Goal: Contribute content: Contribute content

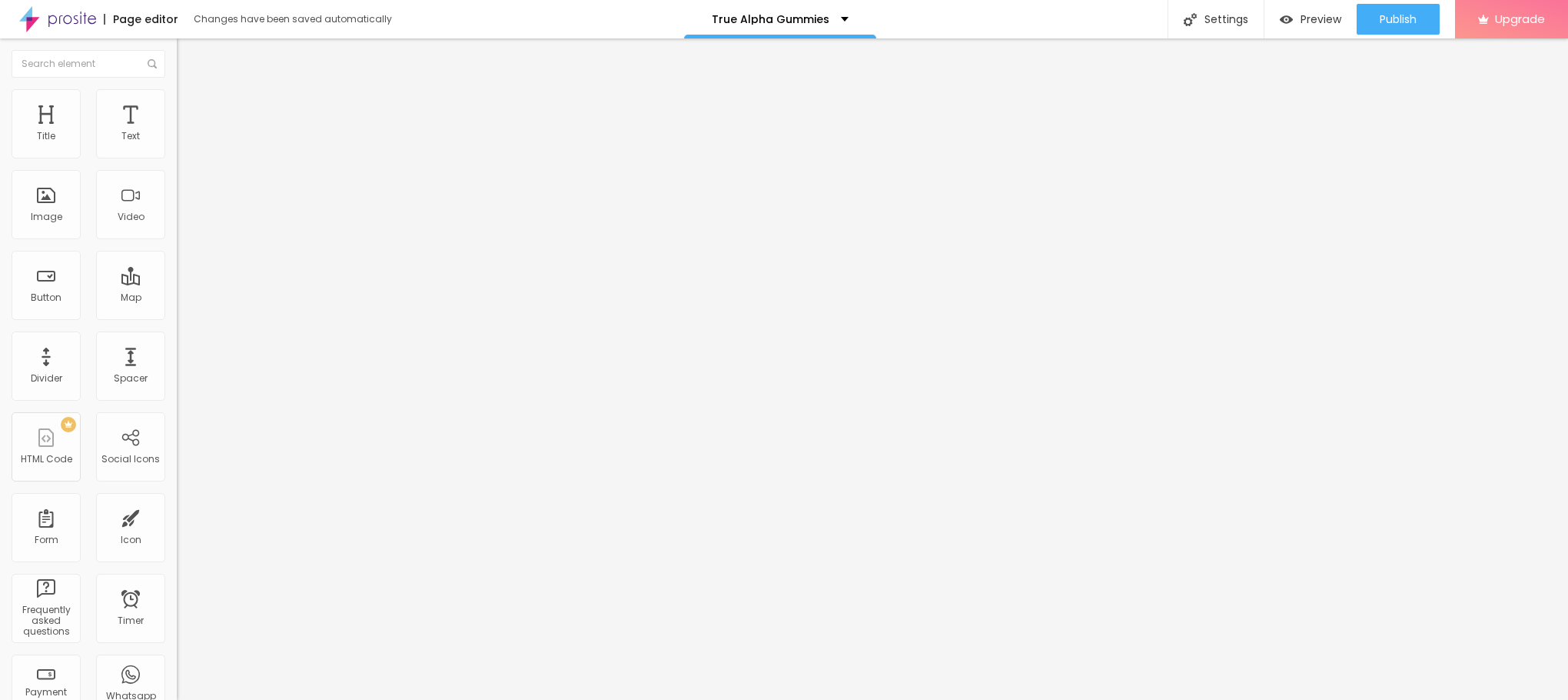
click at [176, 130] on div "Add image" at bounding box center [265, 125] width 176 height 11
click at [176, 132] on span "Add image" at bounding box center [208, 126] width 63 height 13
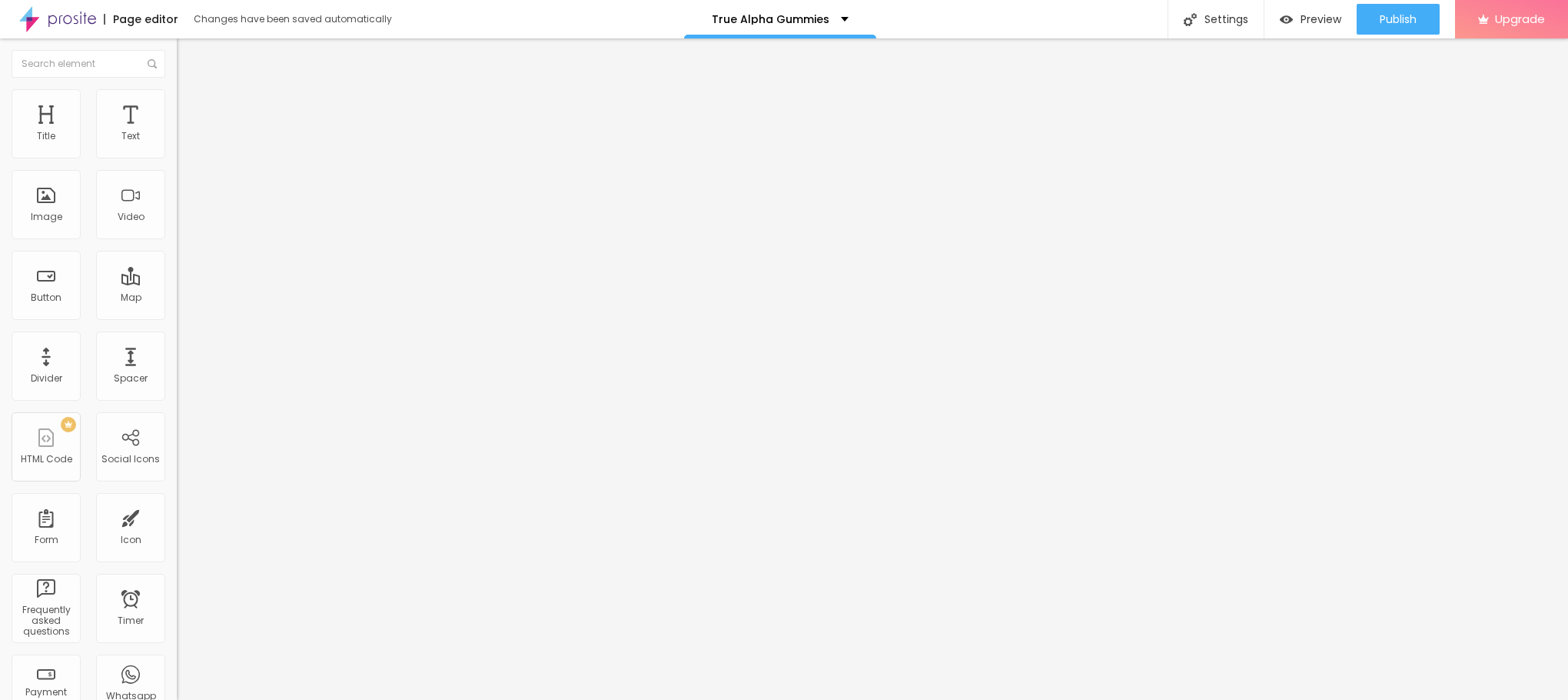
click at [176, 155] on input "text" at bounding box center [268, 148] width 184 height 15
click at [176, 315] on input "https://" at bounding box center [268, 308] width 184 height 15
click at [176, 105] on li "Style" at bounding box center [265, 97] width 176 height 15
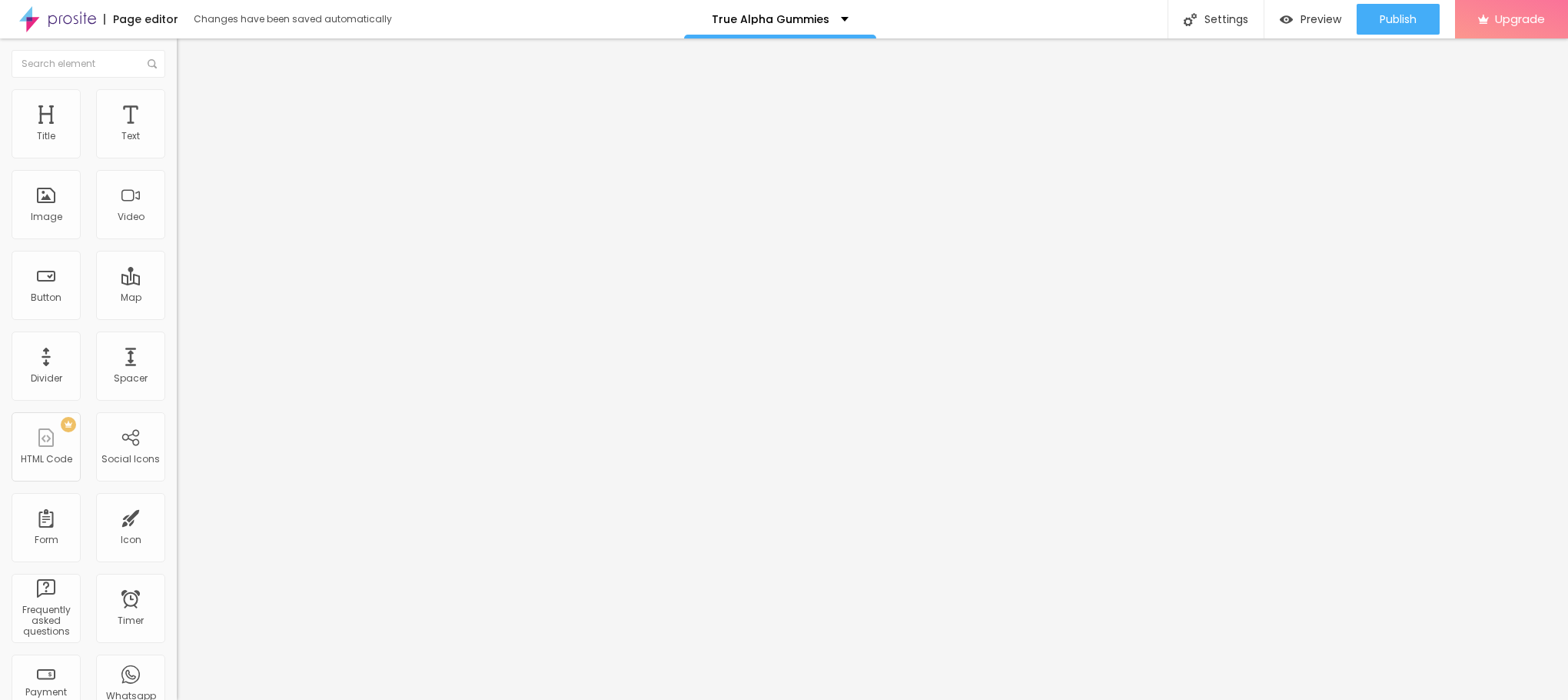
type input "95"
type input "90"
type input "85"
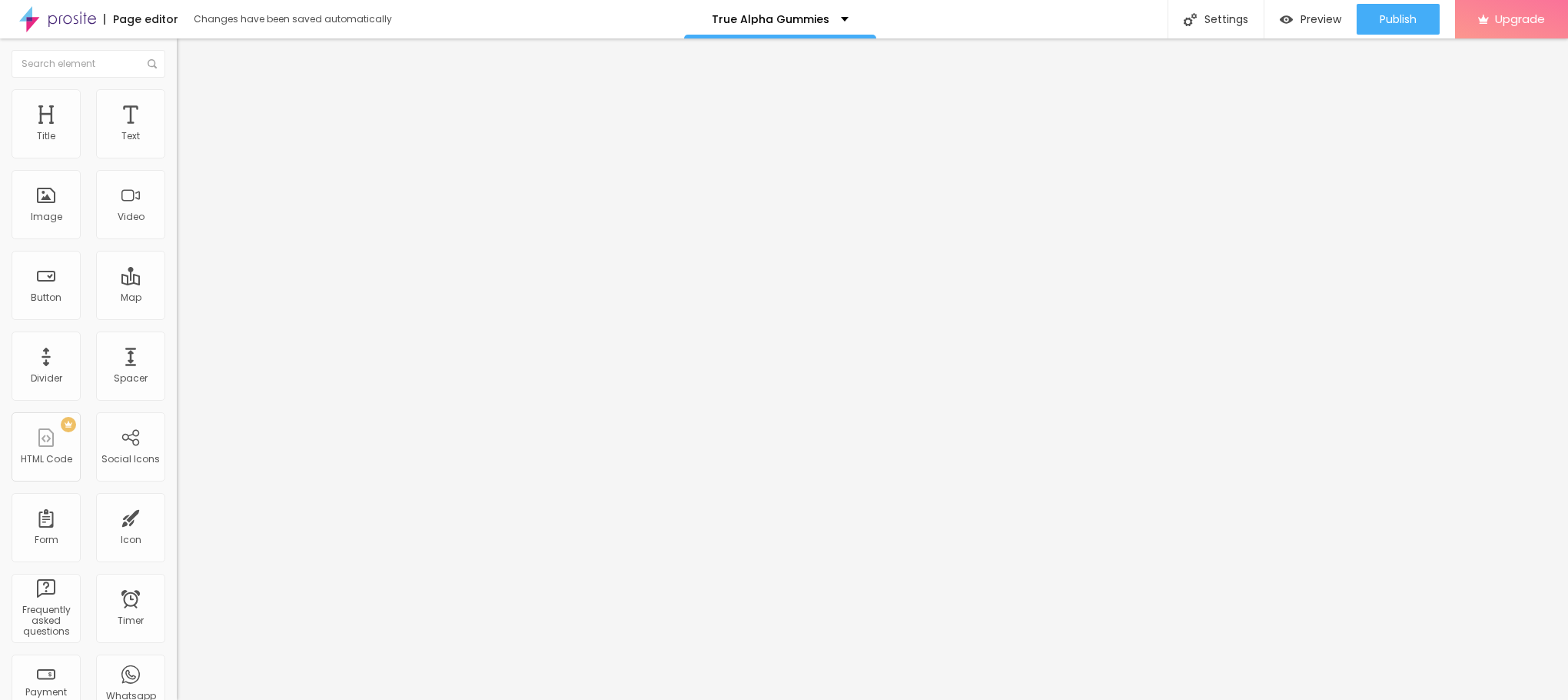
type input "85"
type input "80"
type input "75"
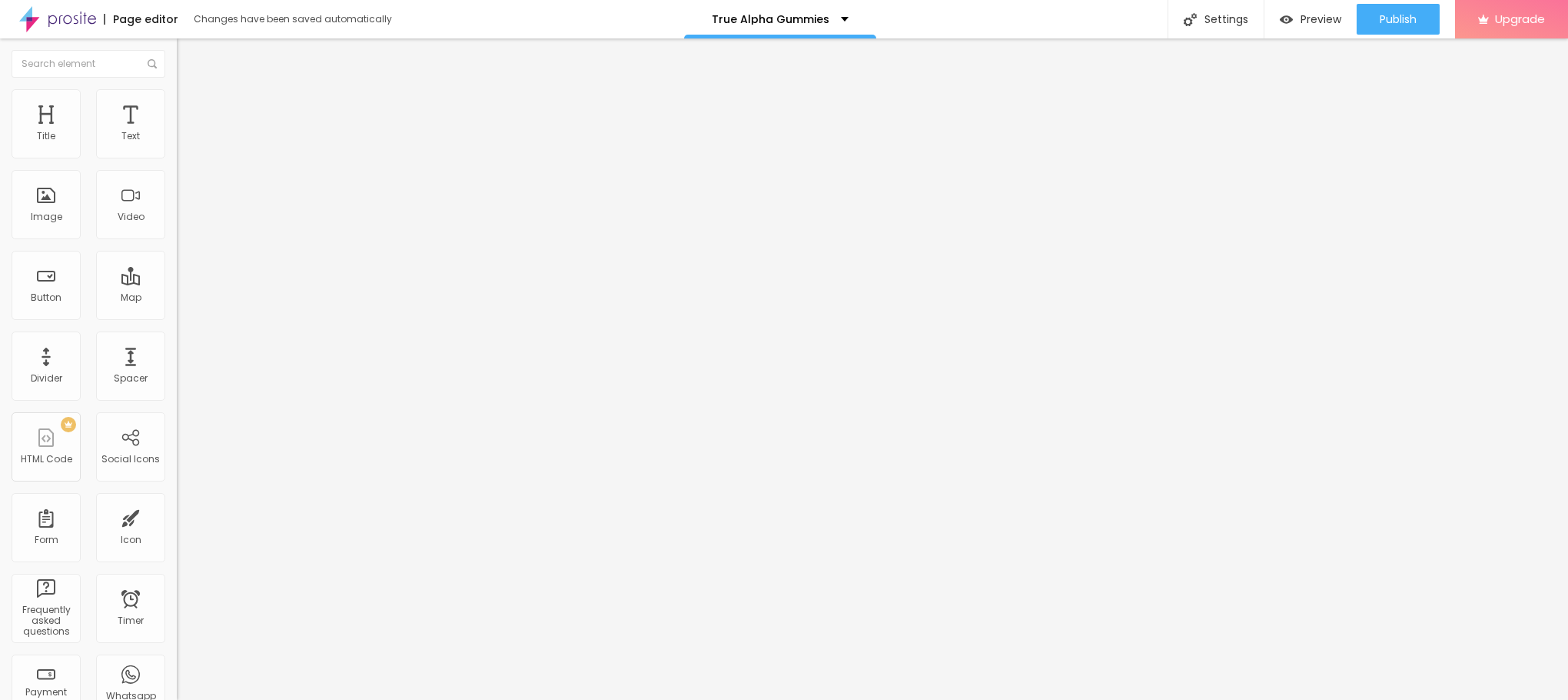
type input "70"
type input "65"
type input "60"
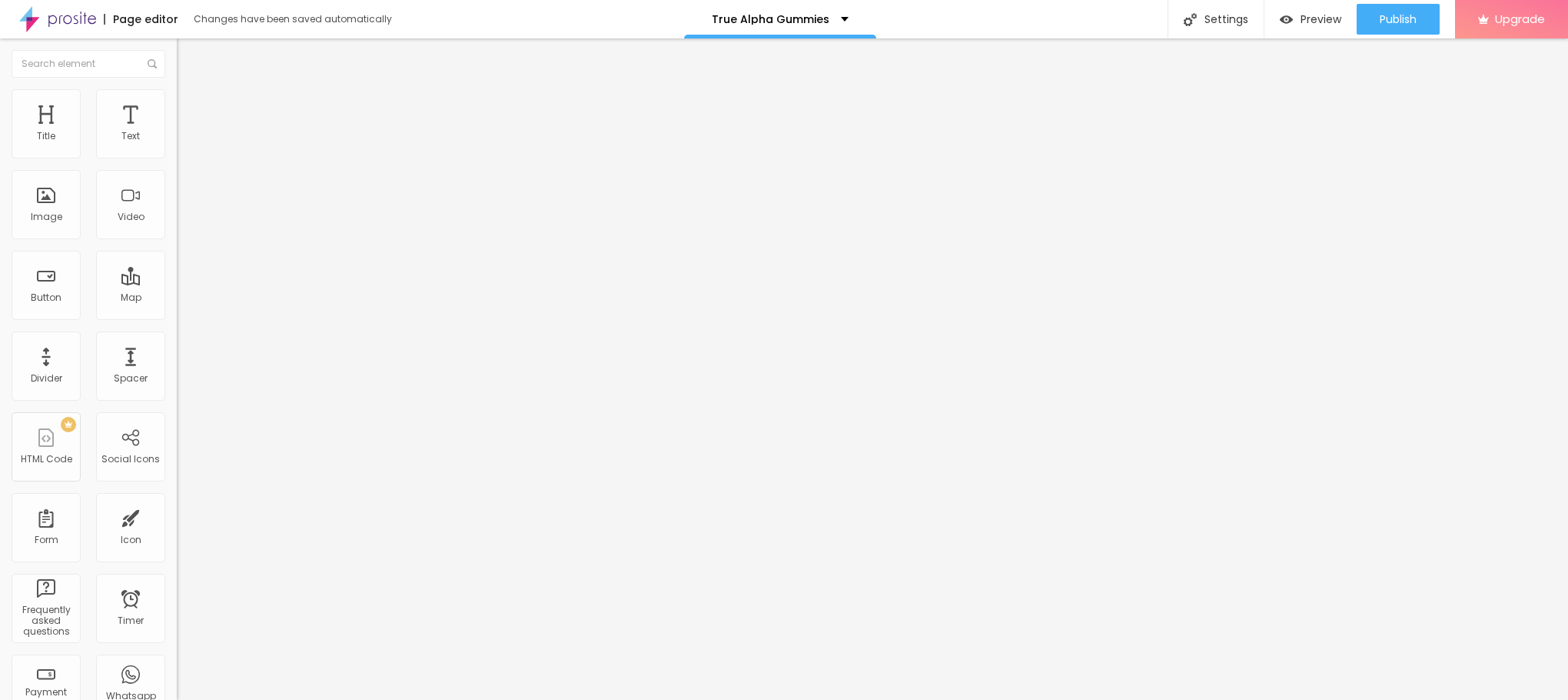
type input "60"
type input "55"
drag, startPoint x: 162, startPoint y: 169, endPoint x: 85, endPoint y: 169, distance: 77.0
type input "55"
click at [176, 157] on input "range" at bounding box center [225, 152] width 99 height 12
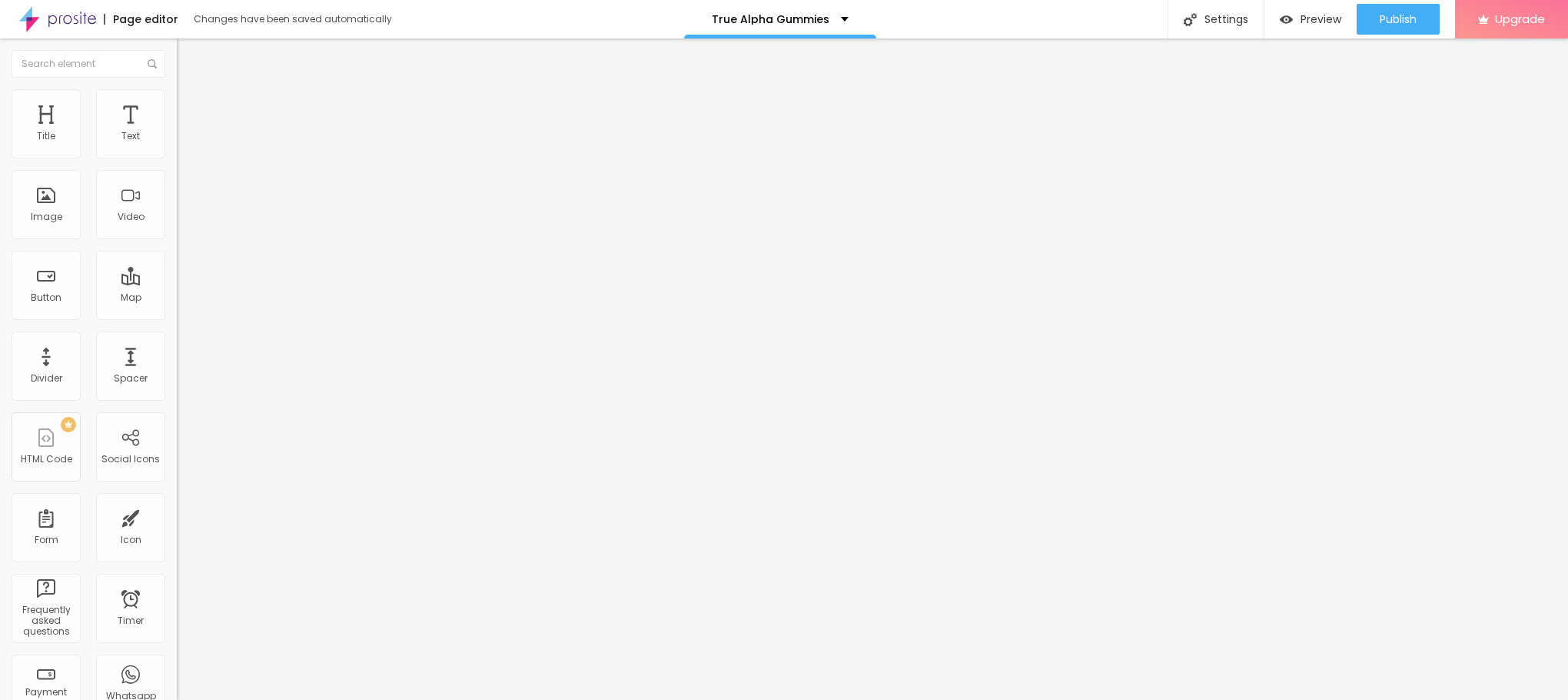
click at [176, 100] on ul "Content Style Advanced" at bounding box center [265, 97] width 176 height 46
click at [176, 89] on li "Content" at bounding box center [265, 82] width 176 height 15
drag, startPoint x: 62, startPoint y: 407, endPoint x: 0, endPoint y: 409, distance: 62.0
click at [176, 351] on div "Change image Image description (Alt) Align Aspect Ratio Original Cinema 16:9 De…" at bounding box center [265, 235] width 176 height 231
paste input "[DOMAIN_NAME][URL]"
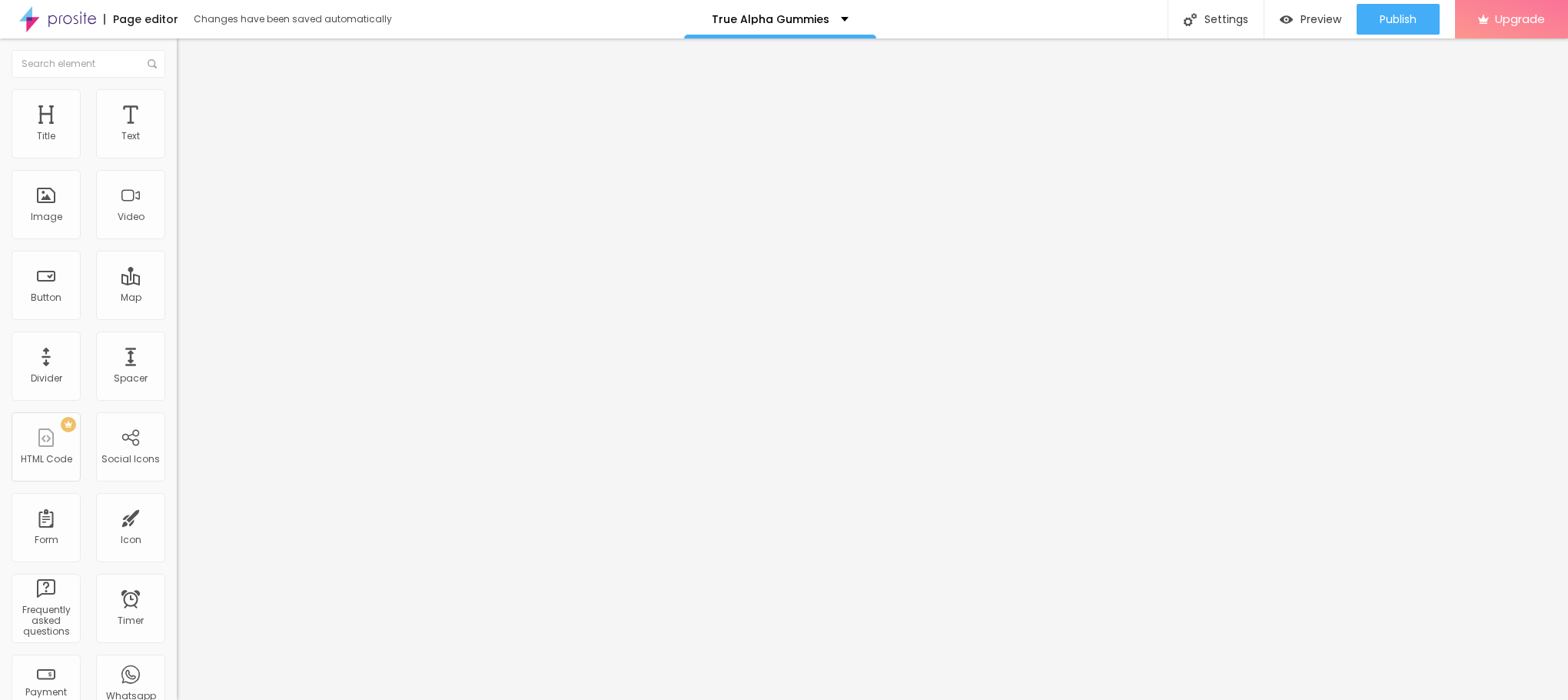
scroll to position [0, 83]
type input "[URL][DOMAIN_NAME]"
click at [176, 155] on input "text" at bounding box center [268, 148] width 184 height 15
paste input "True Alpha Gummies"
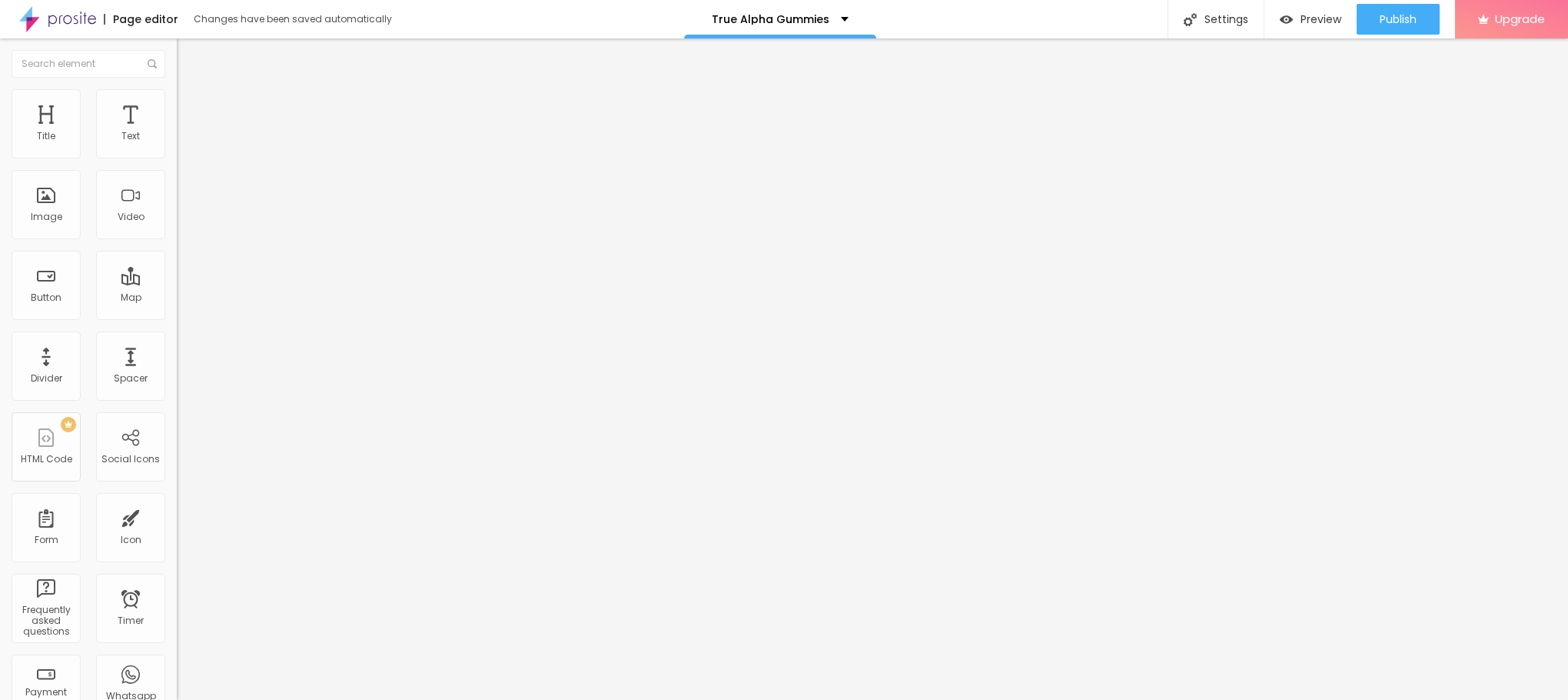
type input "True Alpha Gummies"
click at [176, 41] on button "Edit Image" at bounding box center [265, 56] width 176 height 35
drag, startPoint x: 79, startPoint y: 174, endPoint x: 6, endPoint y: 176, distance: 73.0
click at [176, 145] on input "Click me" at bounding box center [268, 137] width 184 height 15
click at [176, 234] on span "Default" at bounding box center [193, 236] width 33 height 13
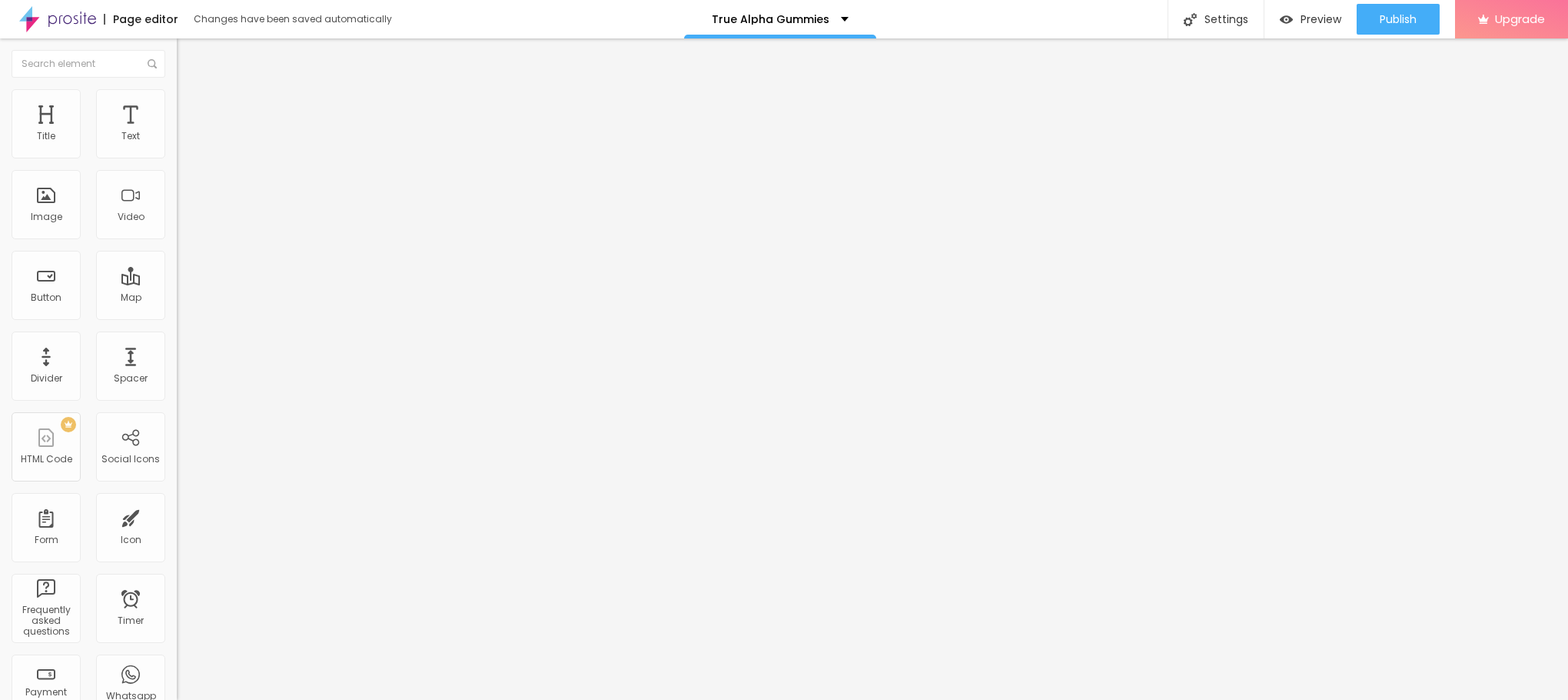
click at [176, 251] on span "Small" at bounding box center [190, 245] width 28 height 13
click at [176, 145] on input "Click me" at bounding box center [268, 137] width 184 height 15
paste input "😍👇SHOP NOW😍👇"
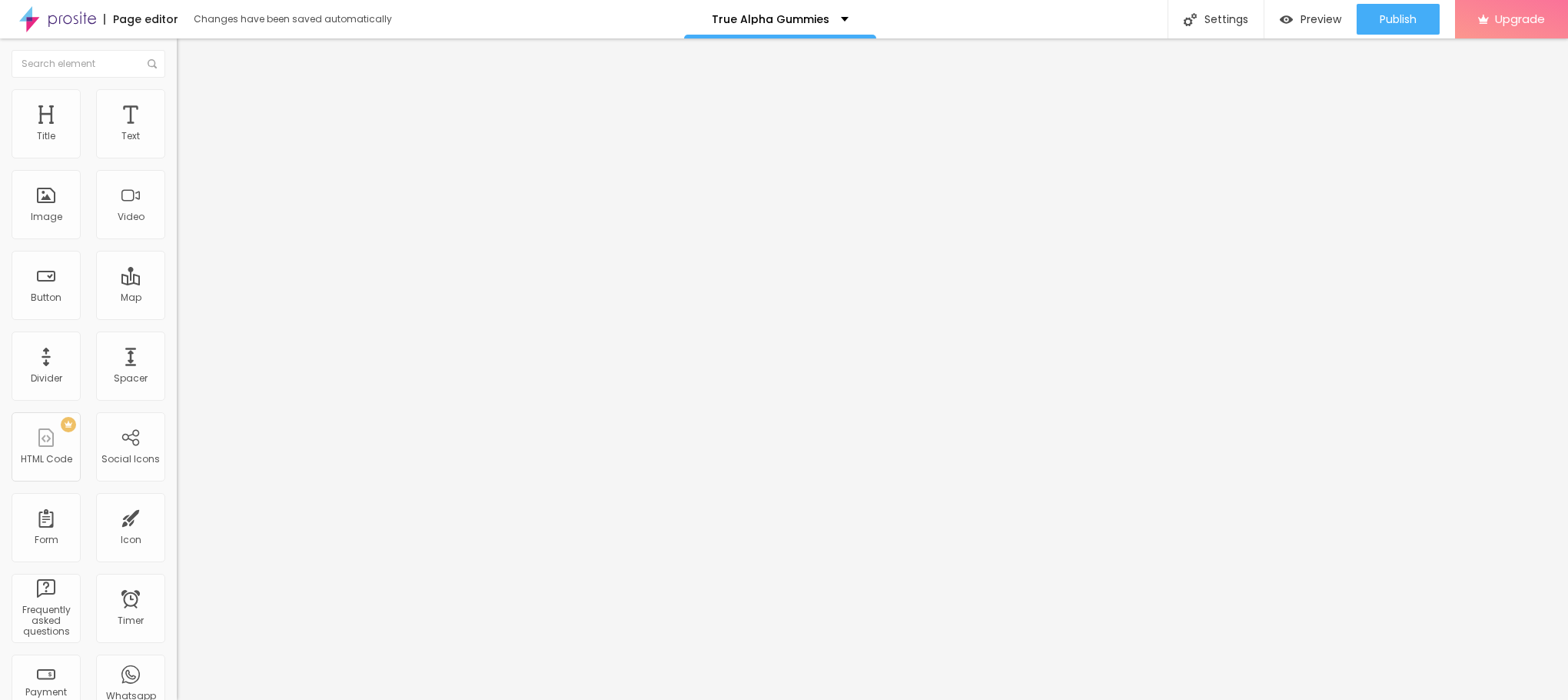
type input "😍👇SHOP NOW😍👇"
drag, startPoint x: 81, startPoint y: 390, endPoint x: 1, endPoint y: 402, distance: 80.9
click at [176, 343] on div "Text 😍👇SHOP NOW😍👇 Align Size Small Small Default Big Link URL https:// Open in …" at bounding box center [265, 231] width 176 height 223
paste input "[URL][DOMAIN_NAME]"
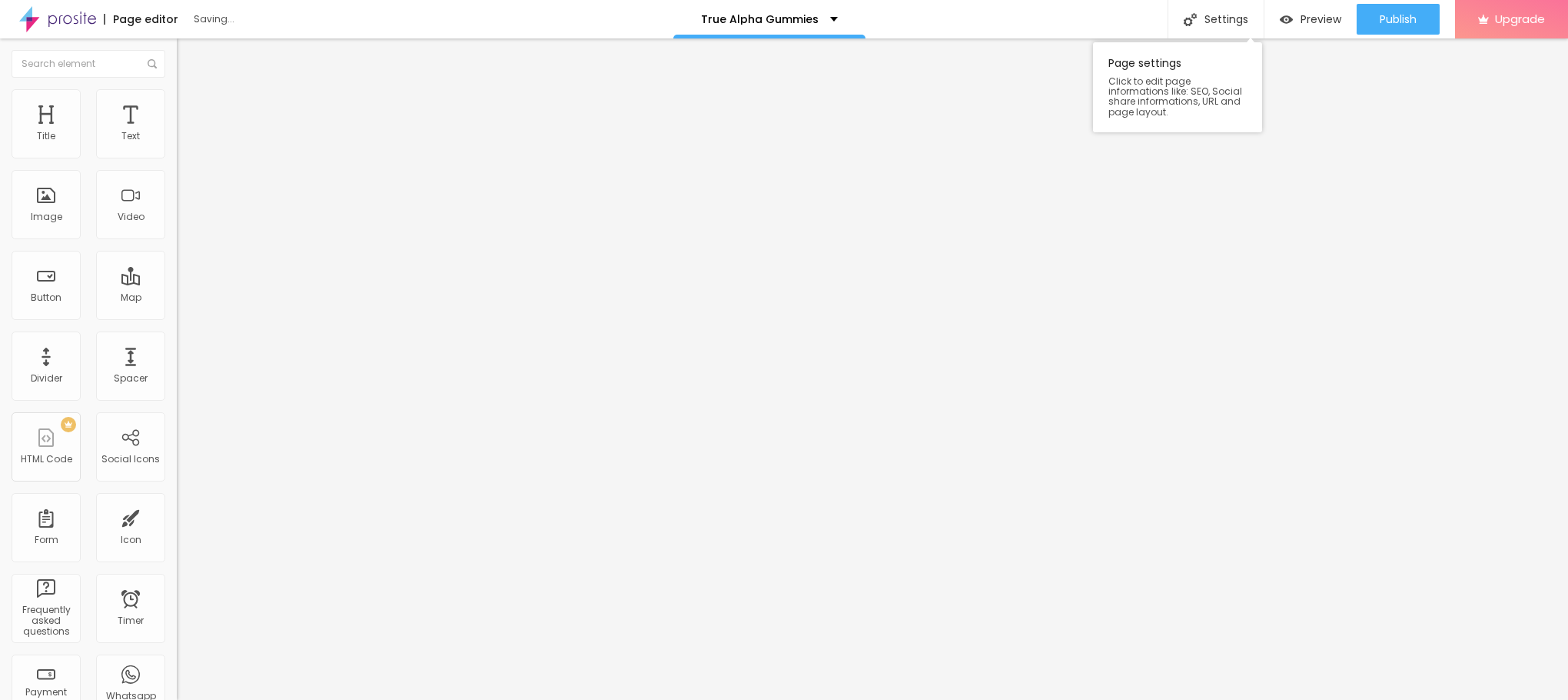
type input "[URL][DOMAIN_NAME]"
click at [183, 223] on icon "button" at bounding box center [188, 219] width 10 height 10
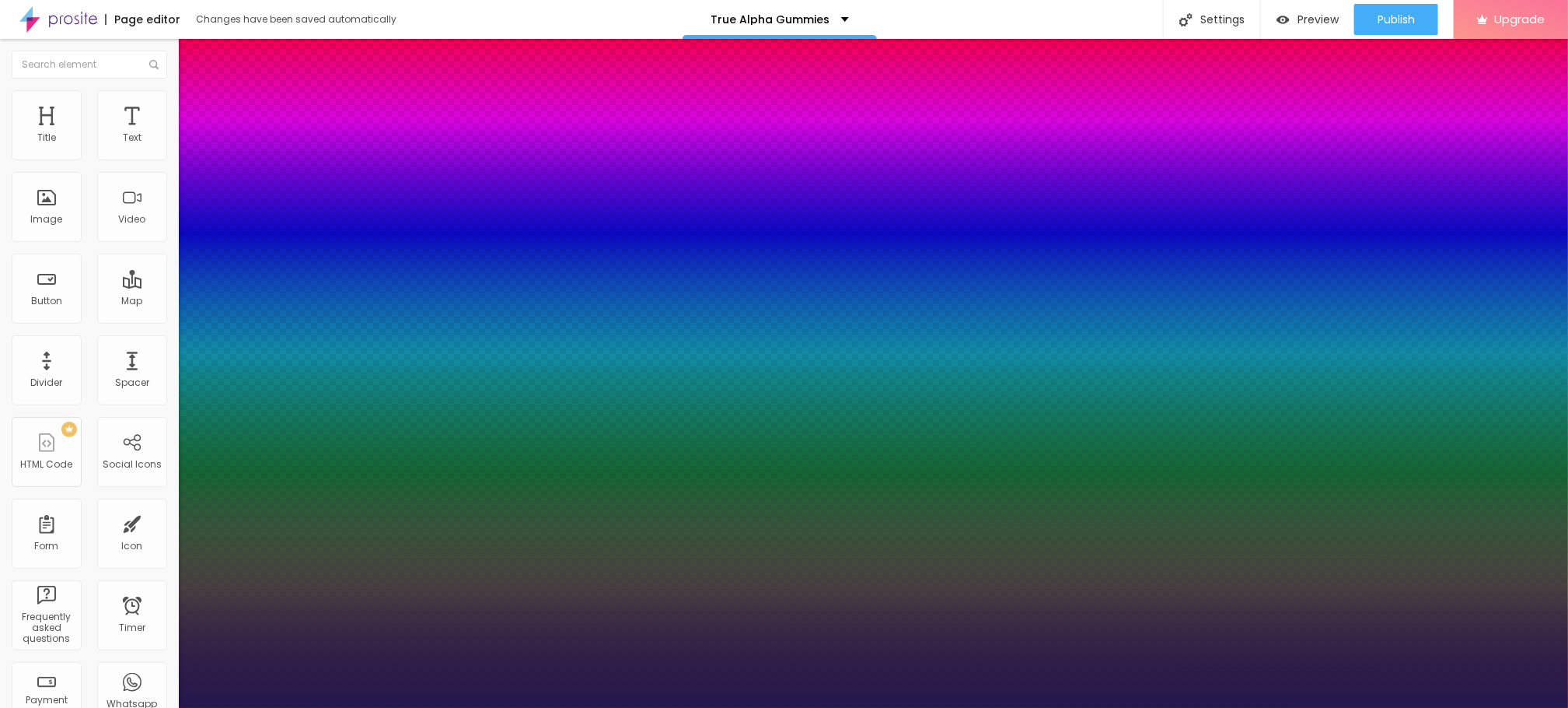
type input "1"
type input "15"
type input "1"
type input "23"
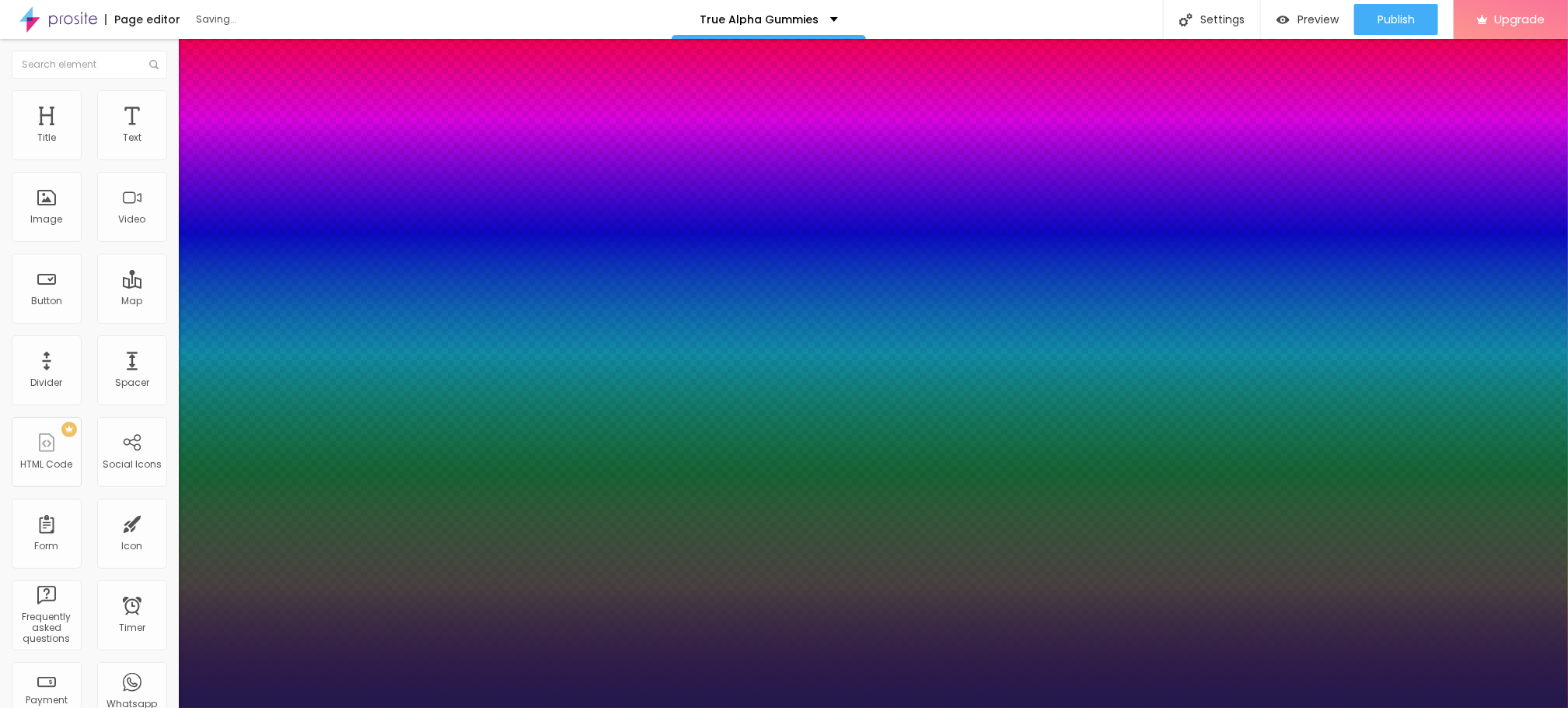
type input "23"
type input "1"
type input "24"
type input "1"
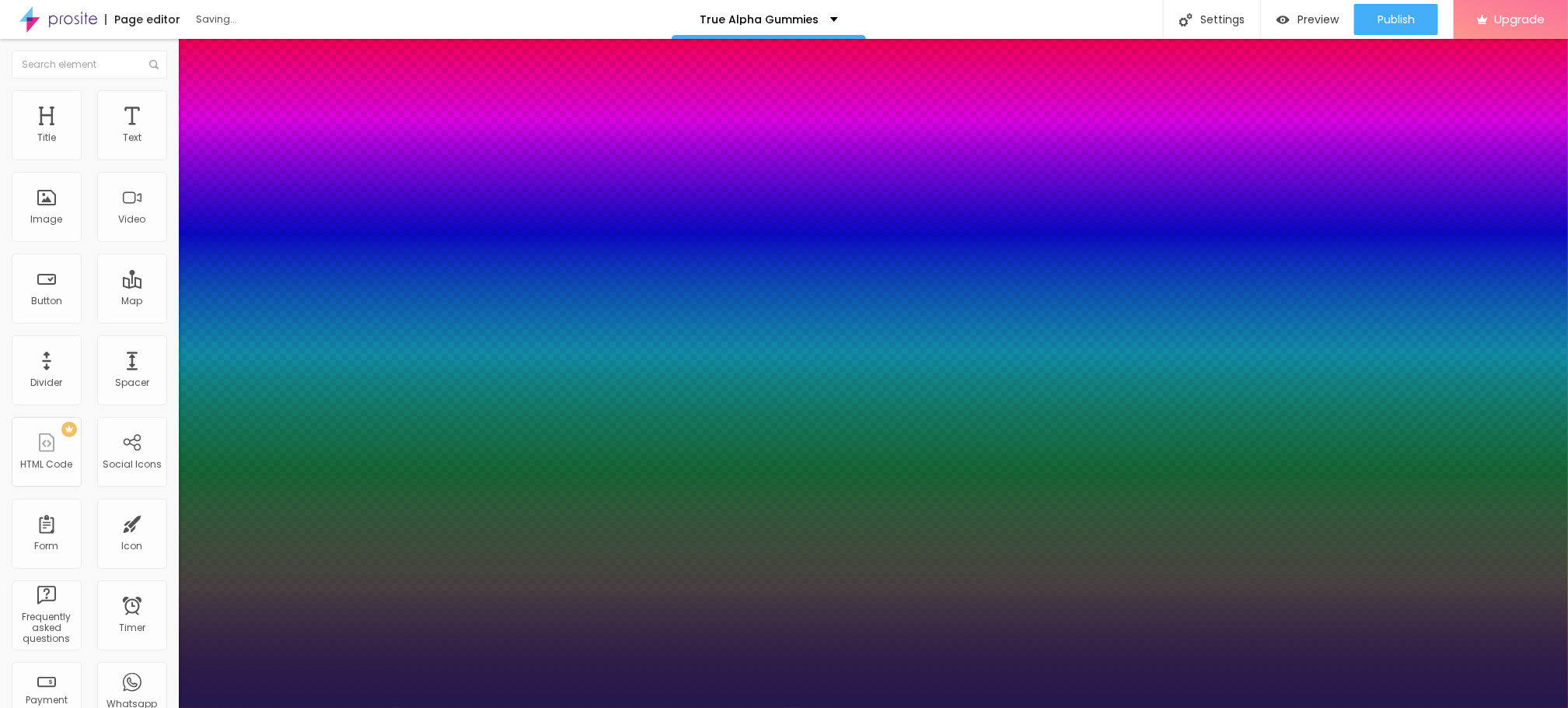
type input "26"
type input "1"
type input "27"
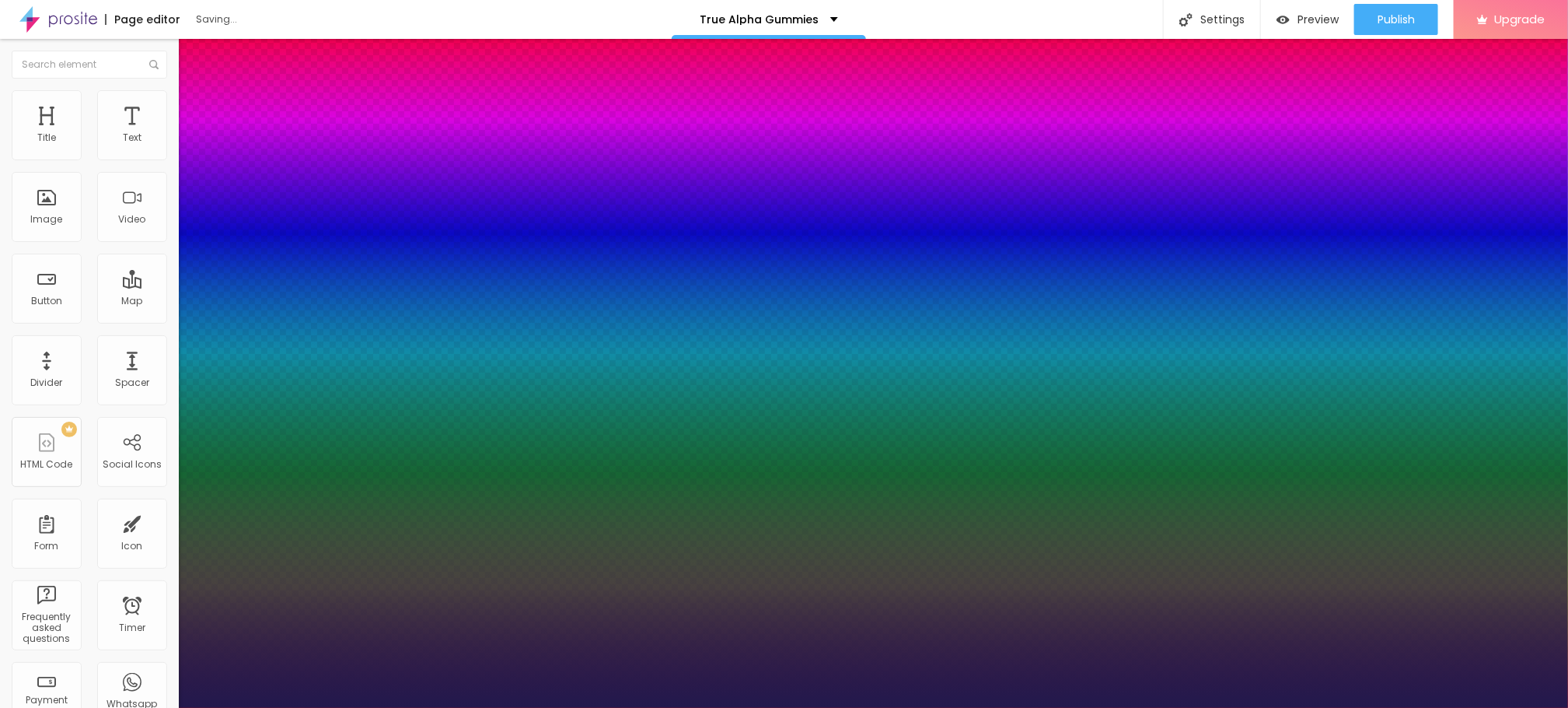
type input "1"
type input "28"
type input "1"
drag, startPoint x: 209, startPoint y: 439, endPoint x: 225, endPoint y: 441, distance: 16.1
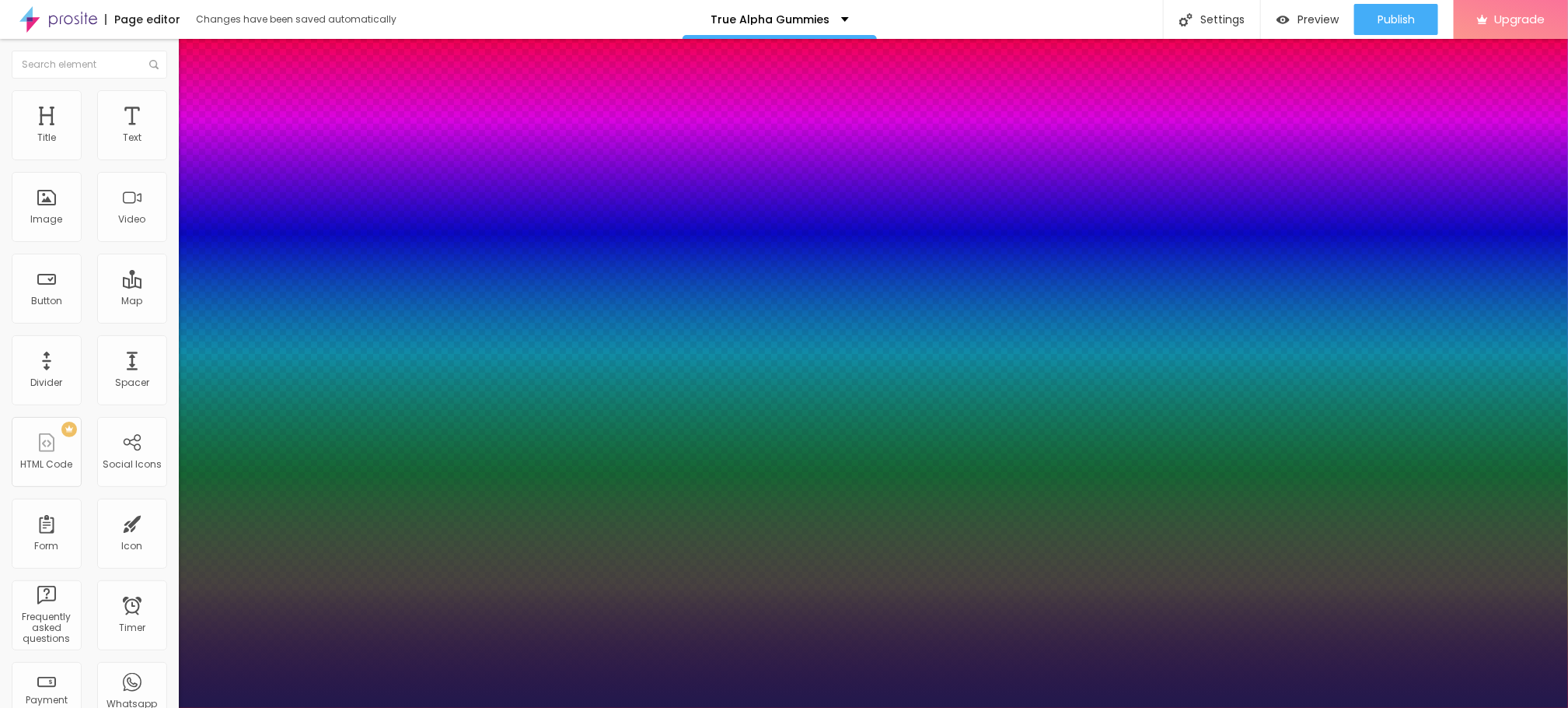
type input "33"
type input "1"
type input "34"
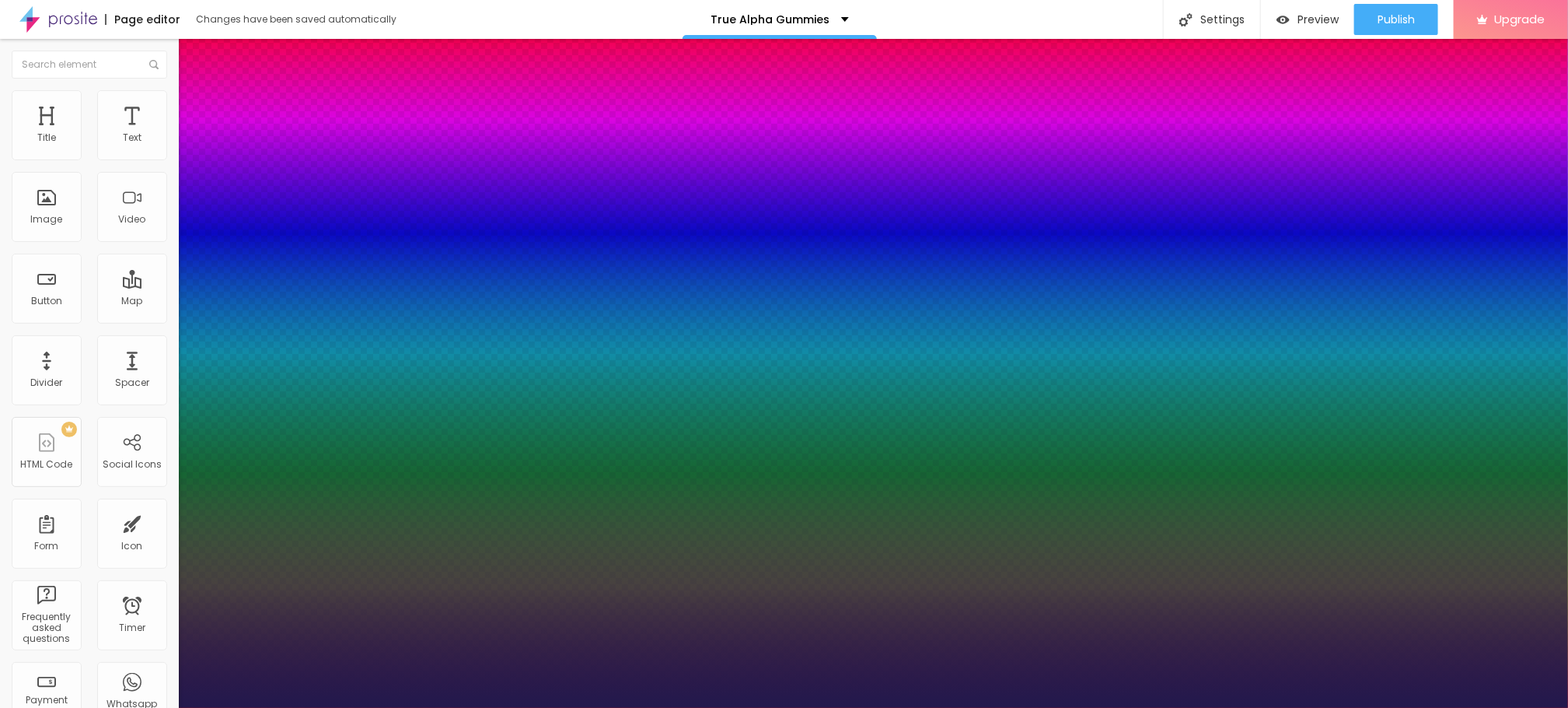
type input "34"
type input "1"
type input "35"
type input "1"
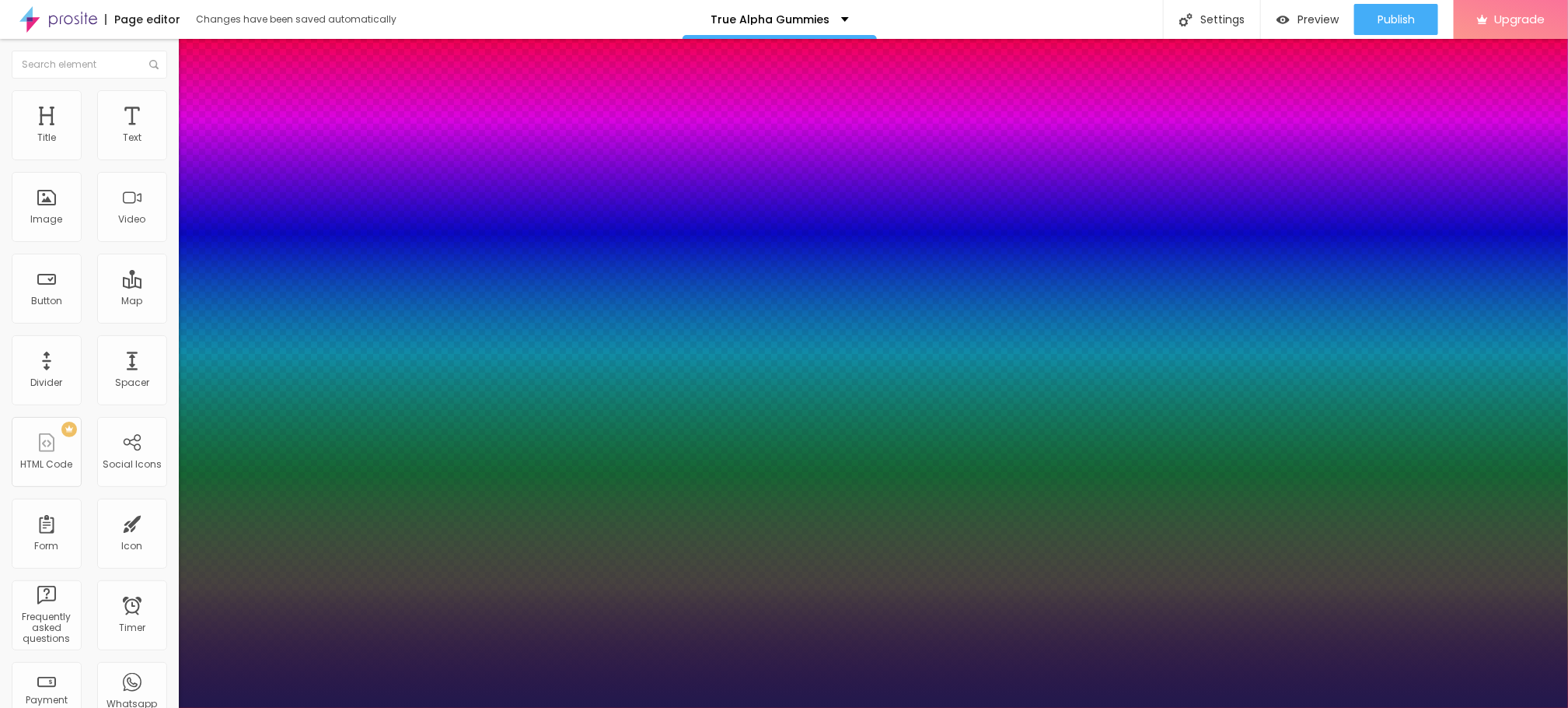
type input "35"
click at [691, 707] on div at bounding box center [784, 708] width 1568 height 0
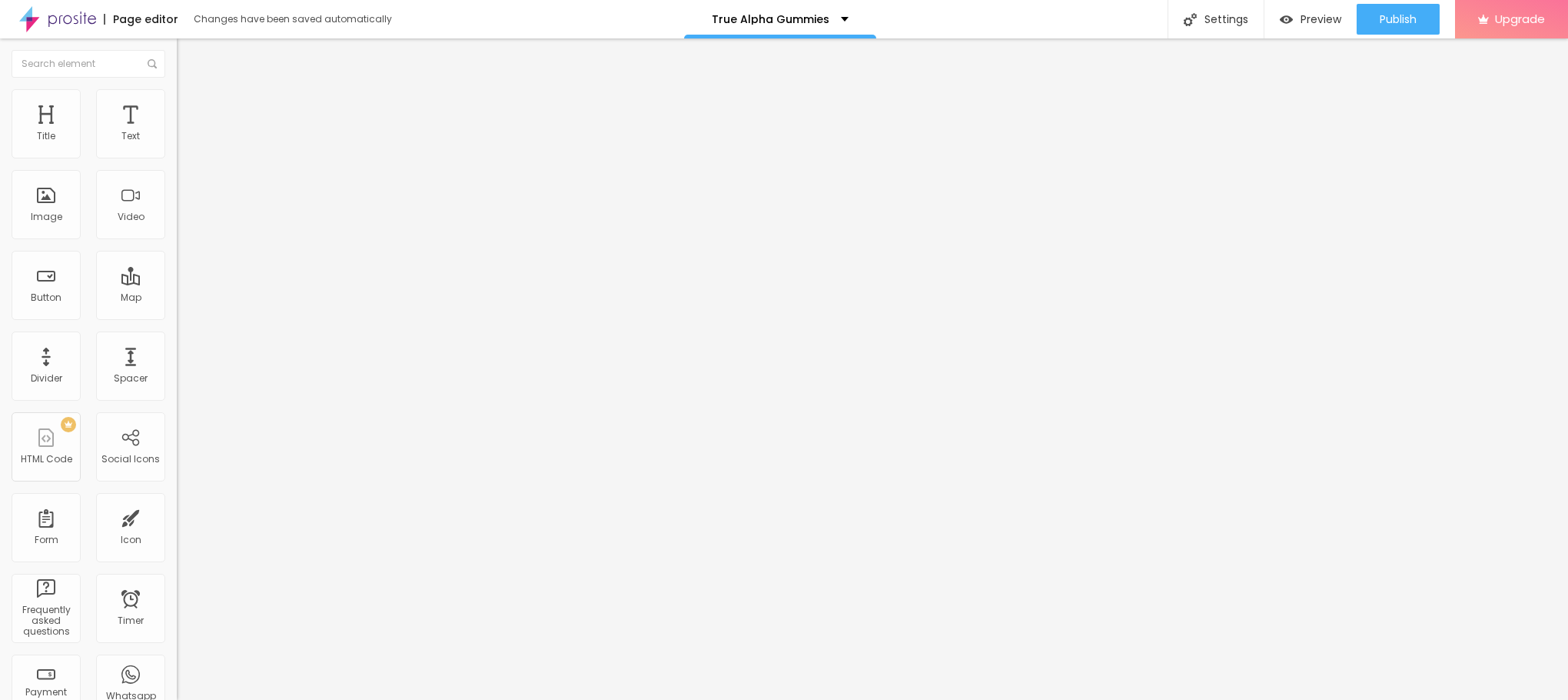
click at [176, 148] on button "button" at bounding box center [187, 139] width 21 height 16
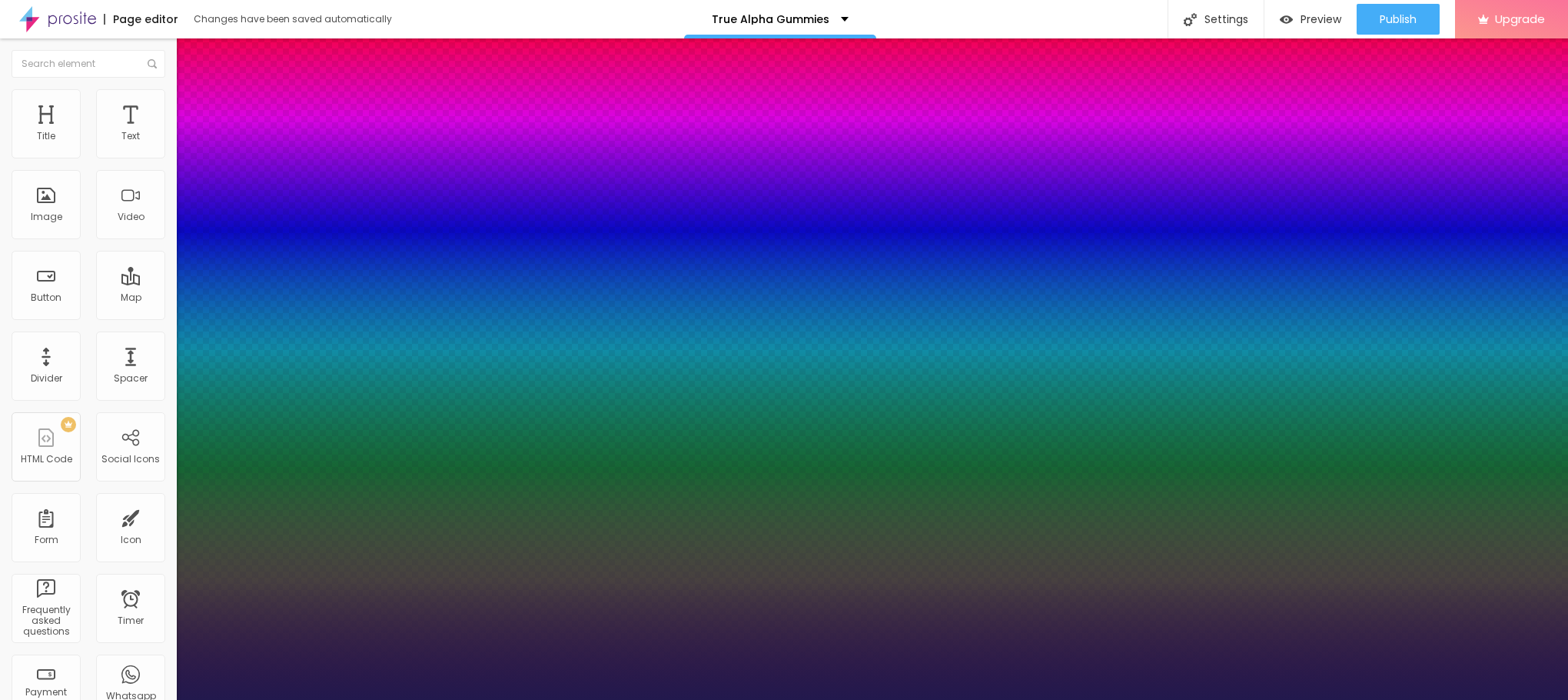
type input "1"
type input "15"
type input "1"
type input "17"
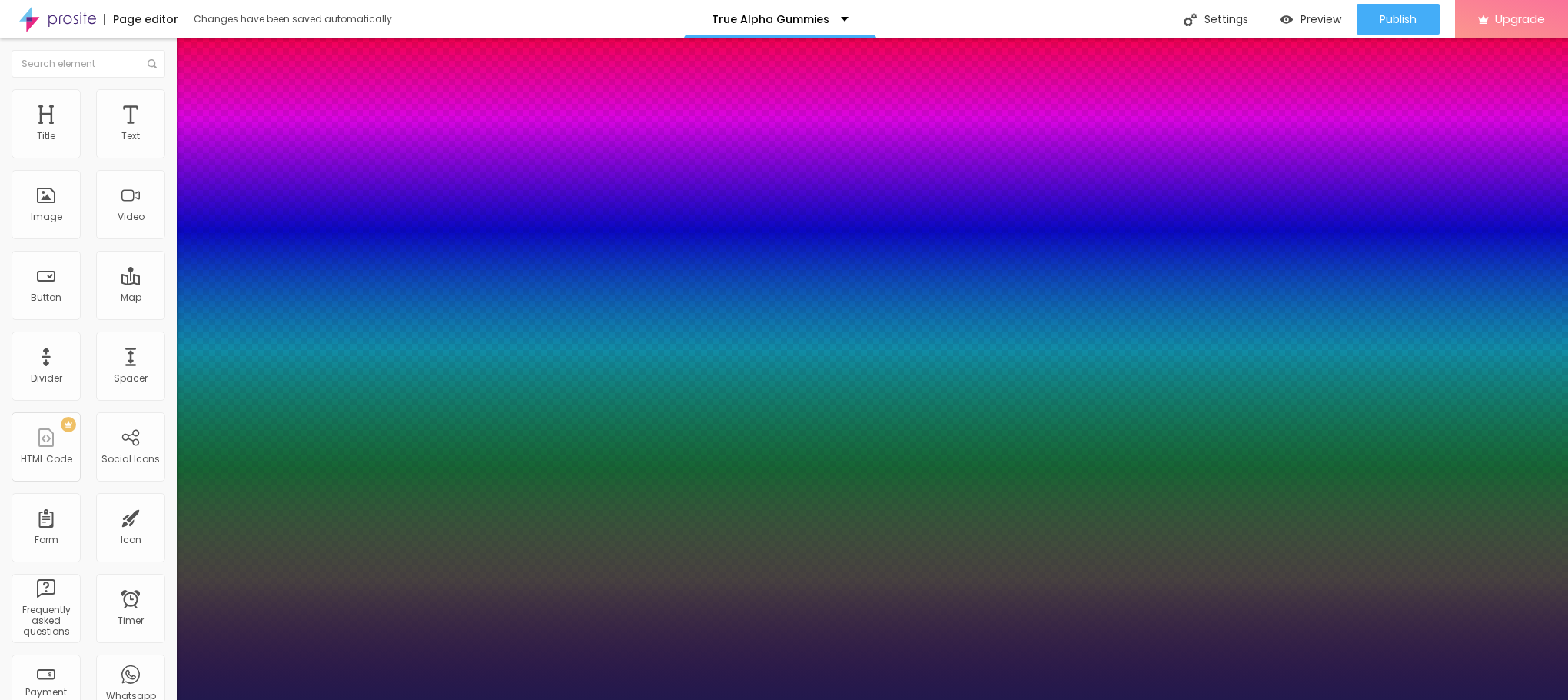
type input "17"
type input "1"
type input "19"
type input "1"
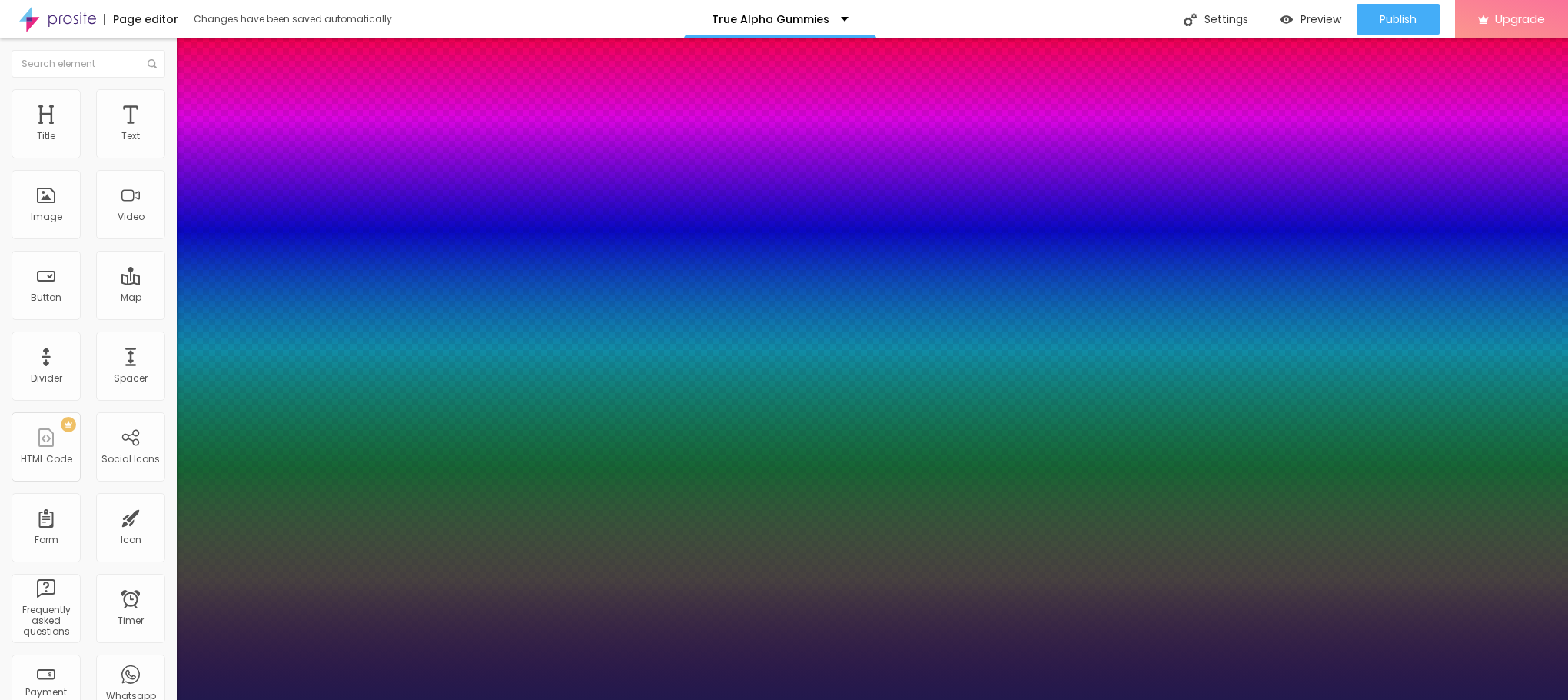
type input "21"
type input "1"
type input "23"
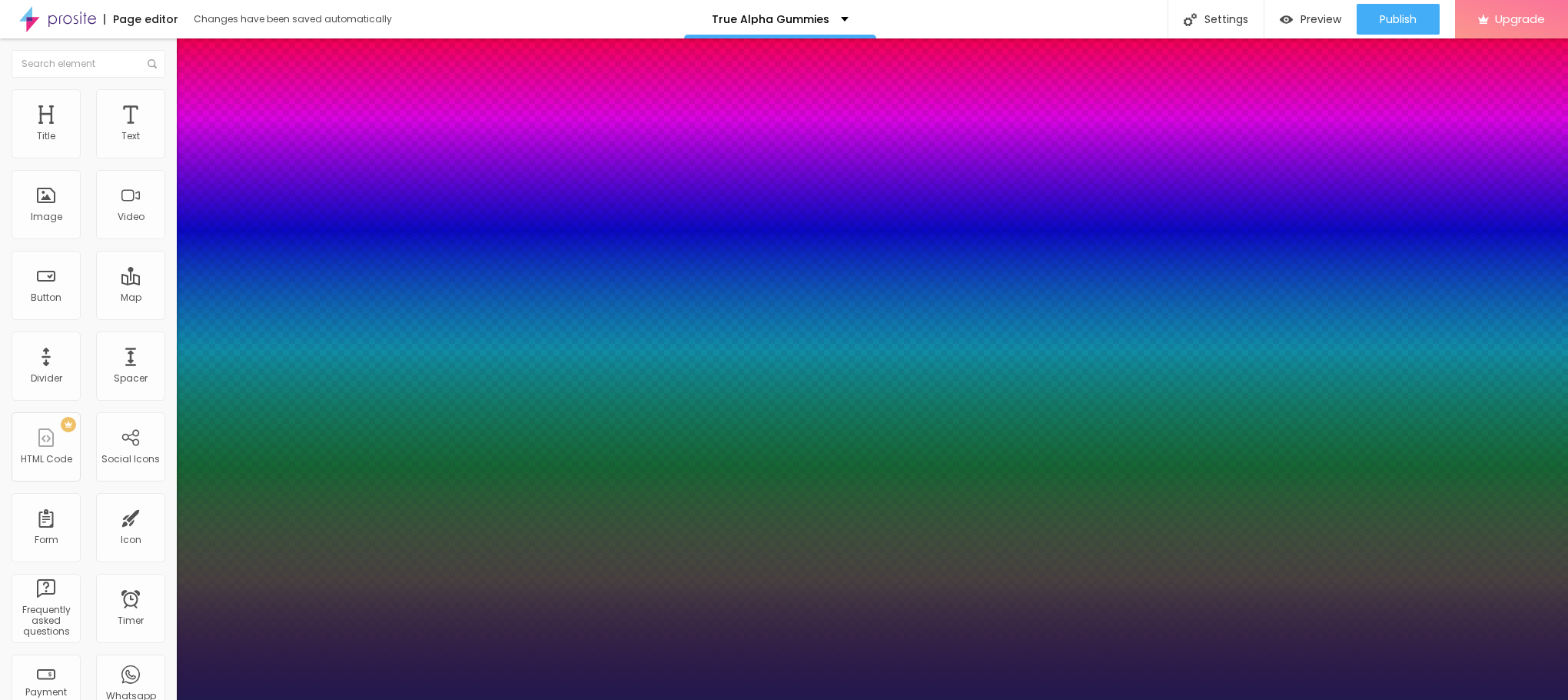
type input "1"
drag, startPoint x: 206, startPoint y: 259, endPoint x: 217, endPoint y: 257, distance: 11.2
type input "23"
click at [454, 699] on div at bounding box center [784, 700] width 1568 height 0
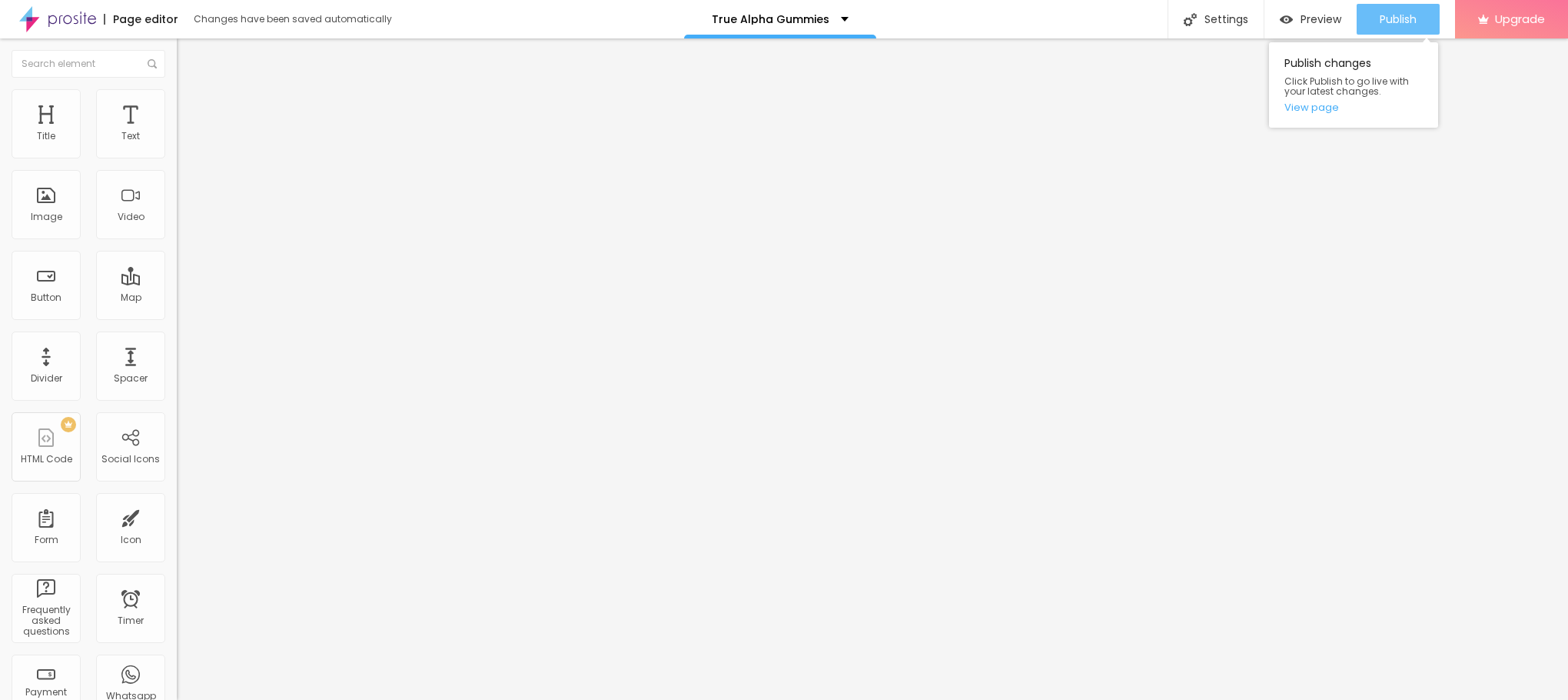
click at [1422, 14] on button "Publish" at bounding box center [1397, 19] width 83 height 31
click at [1322, 103] on link "View page" at bounding box center [1353, 107] width 138 height 10
